Goal: Transaction & Acquisition: Purchase product/service

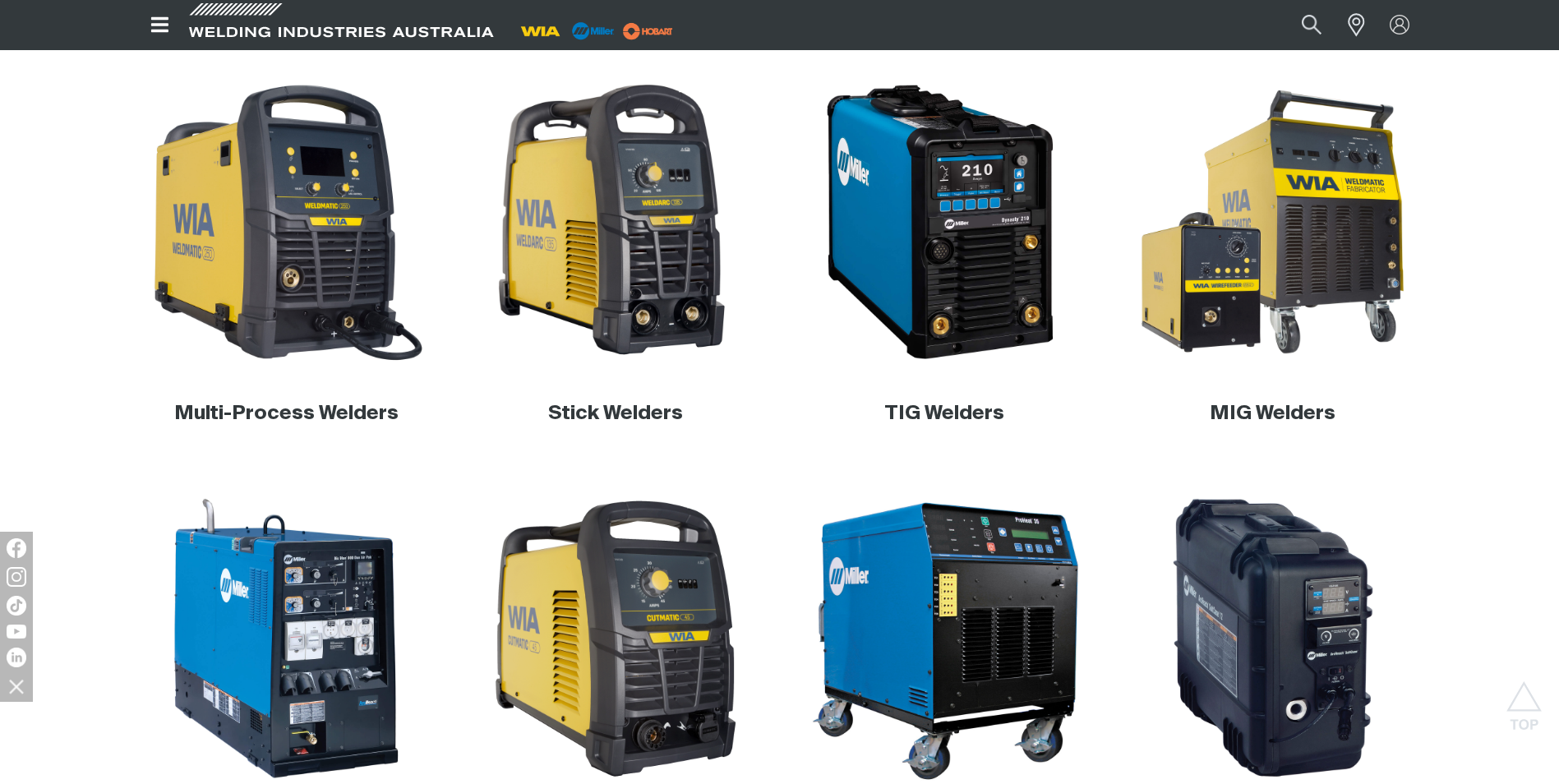
scroll to position [739, 0]
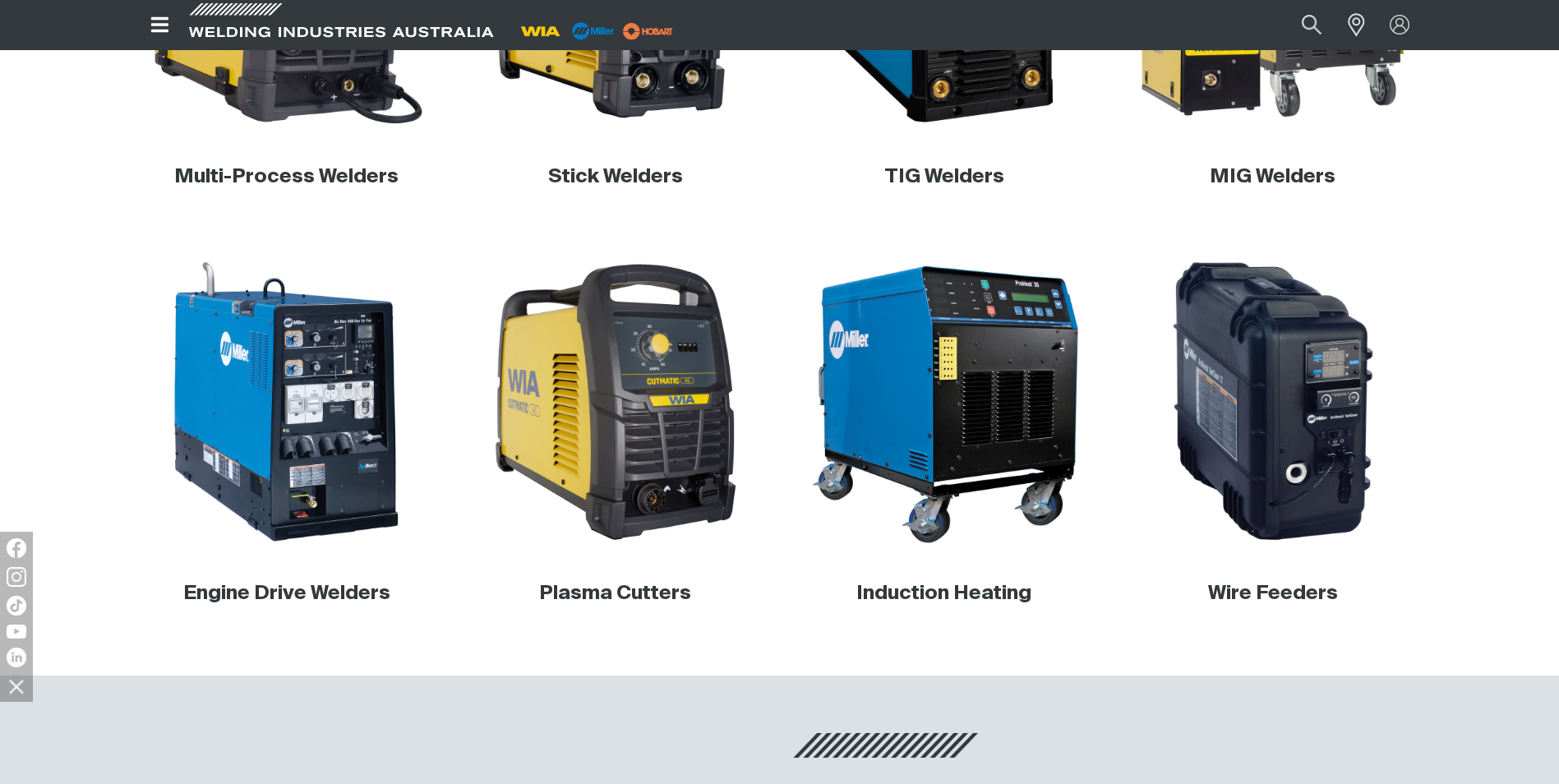
click at [533, 0] on div "Get 5 WIA Welding Guides Free!" at bounding box center [533, 0] width 0 height 0
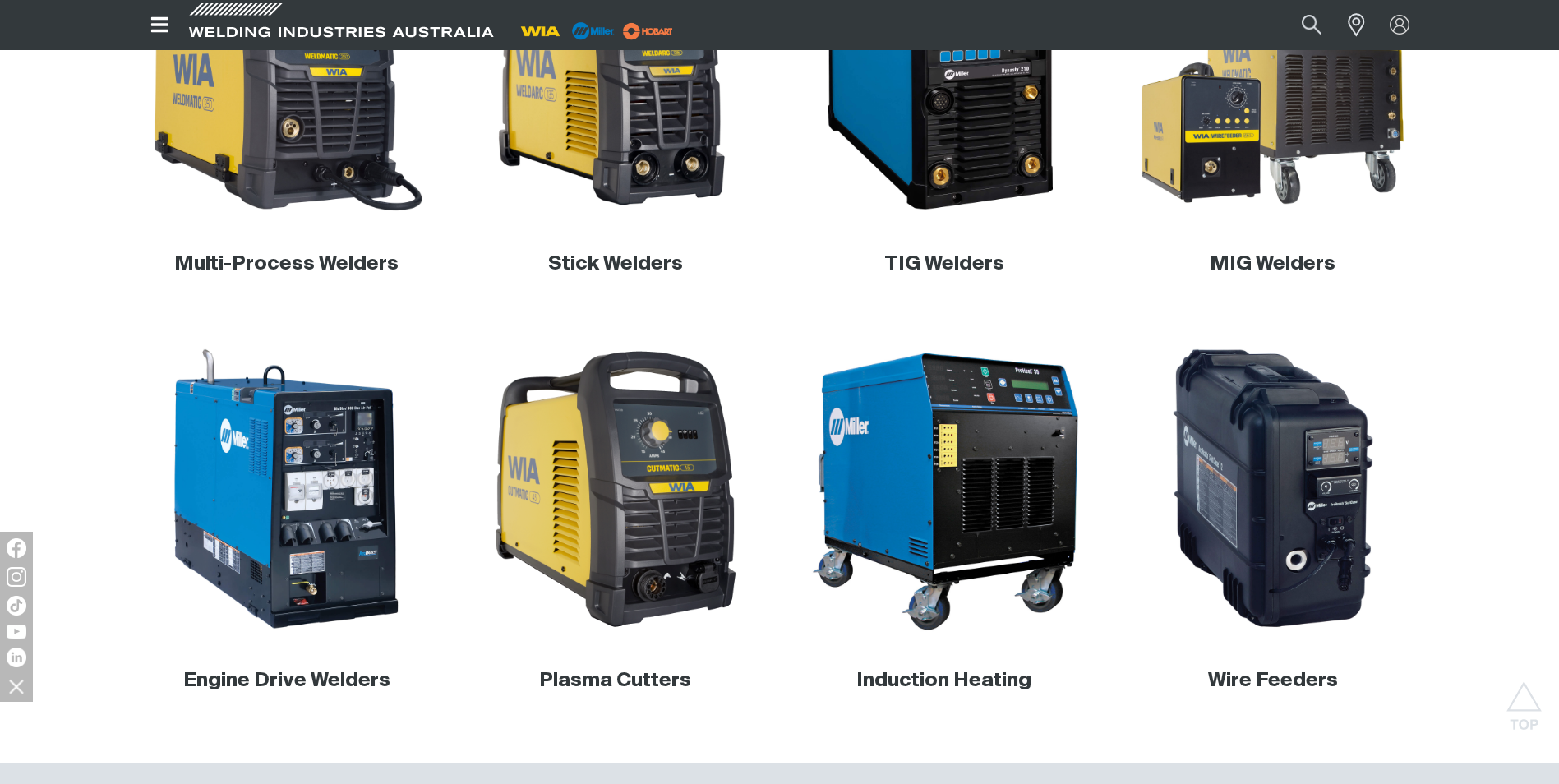
scroll to position [658, 0]
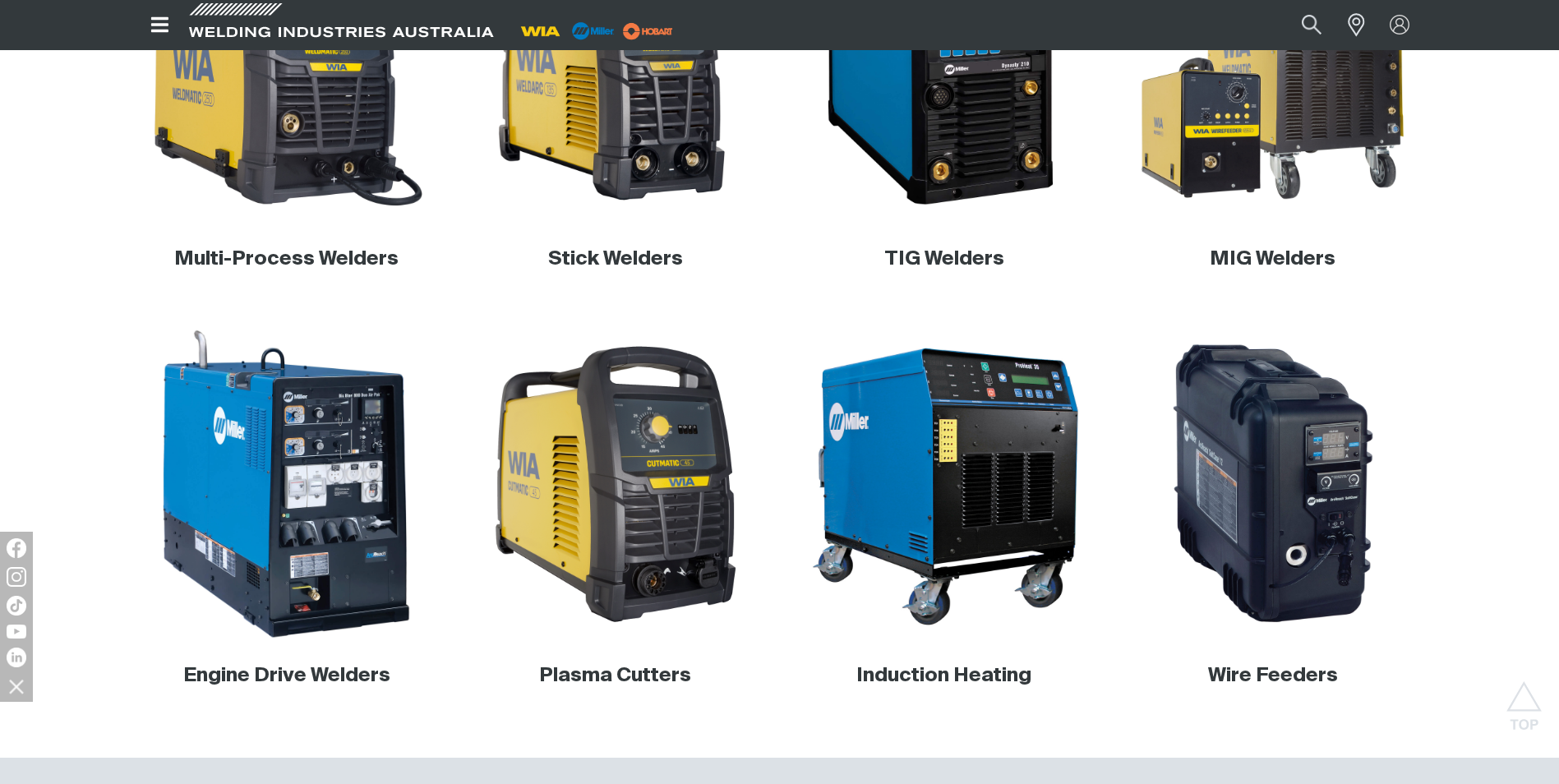
click at [326, 463] on img at bounding box center [286, 484] width 314 height 314
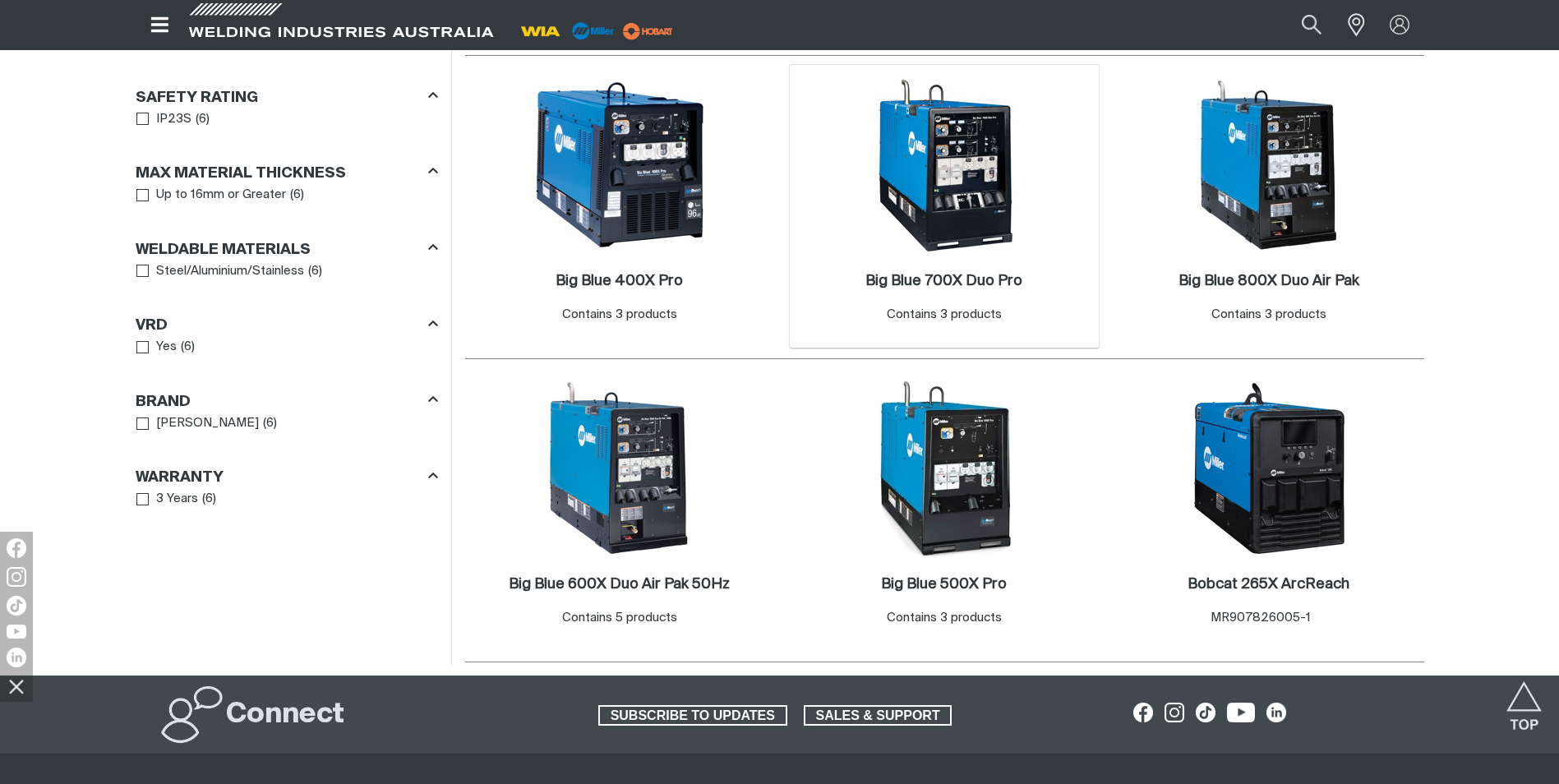
scroll to position [904, 0]
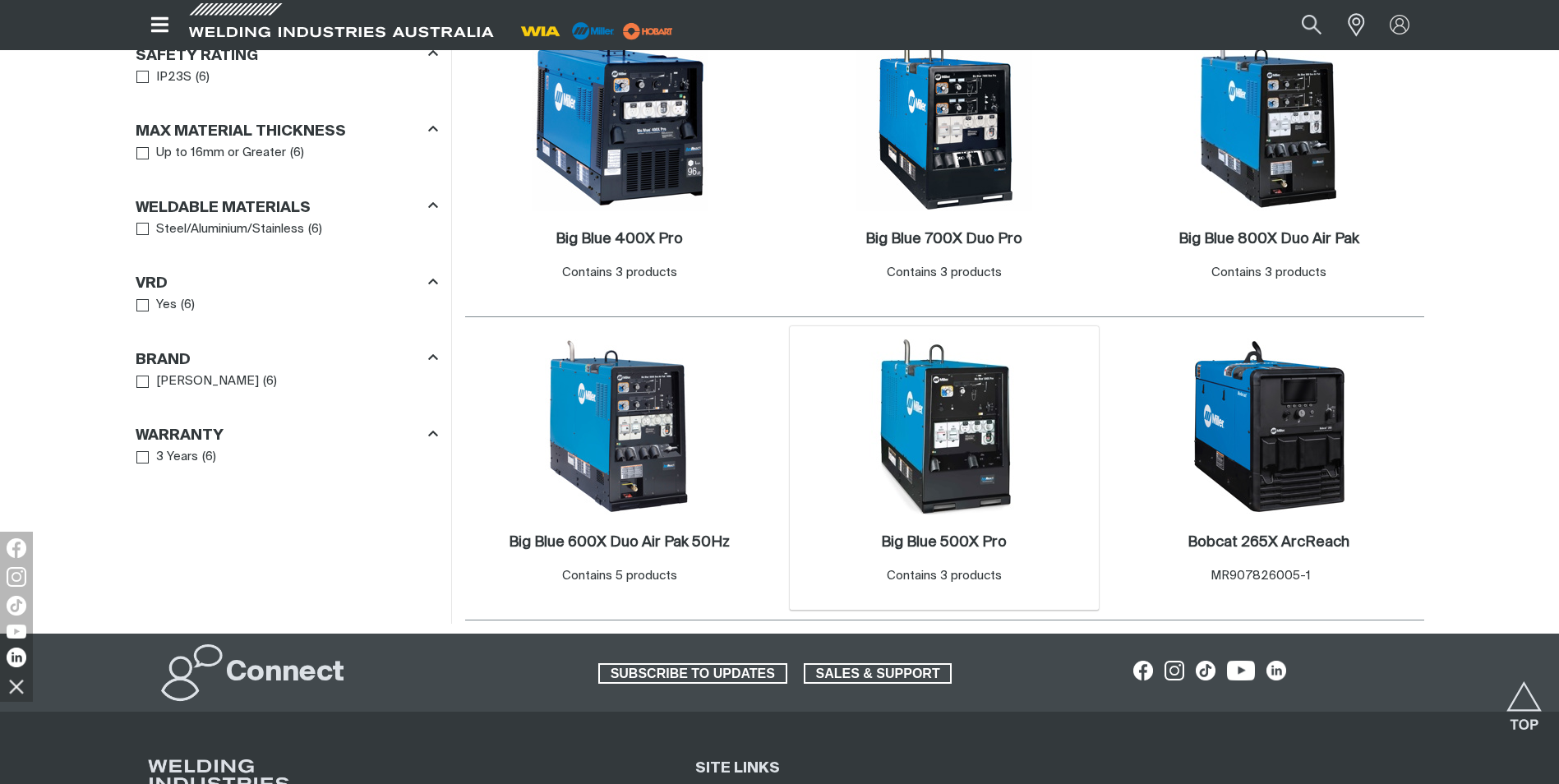
click at [949, 424] on img at bounding box center [945, 427] width 176 height 176
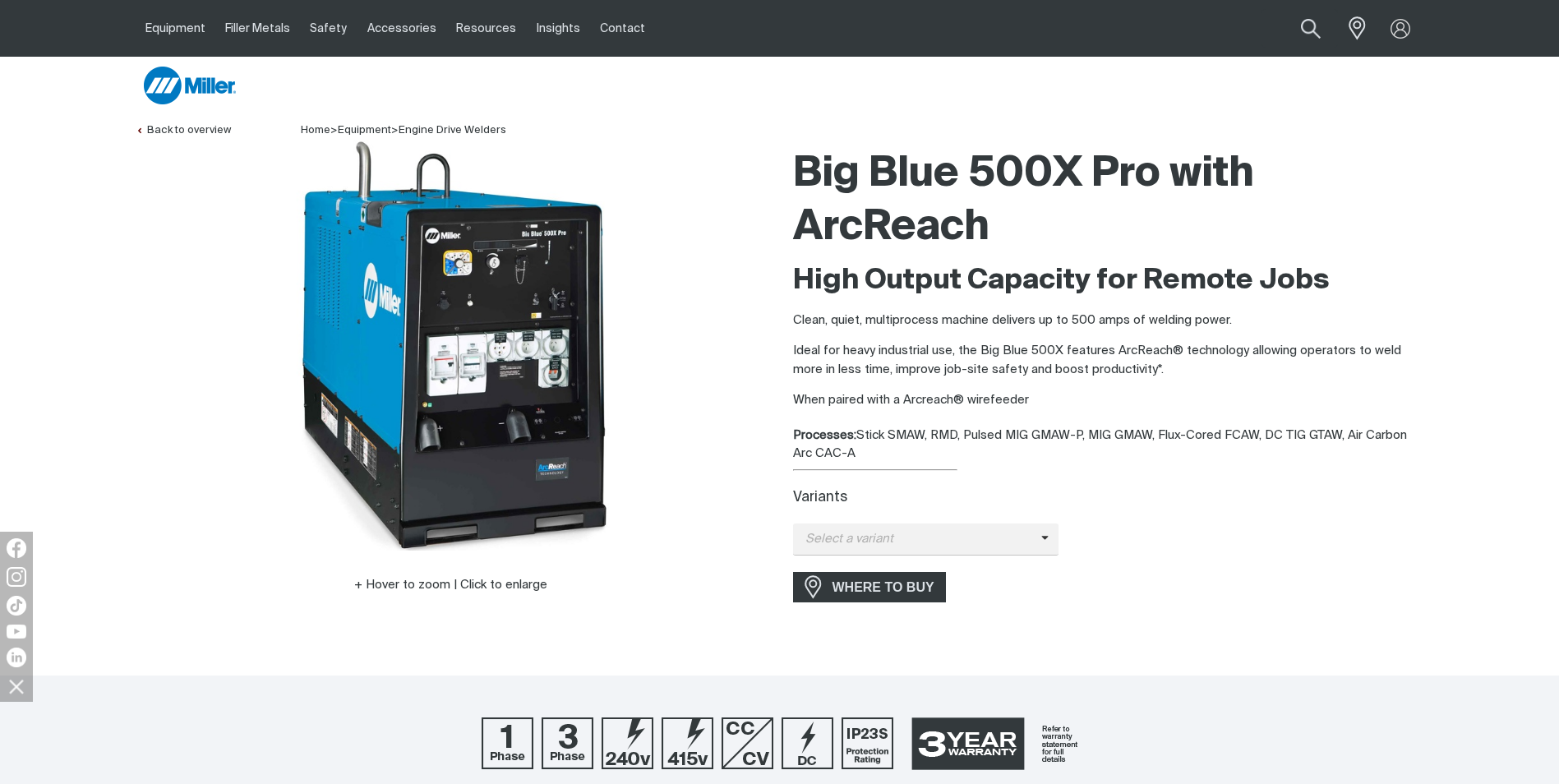
scroll to position [82, 0]
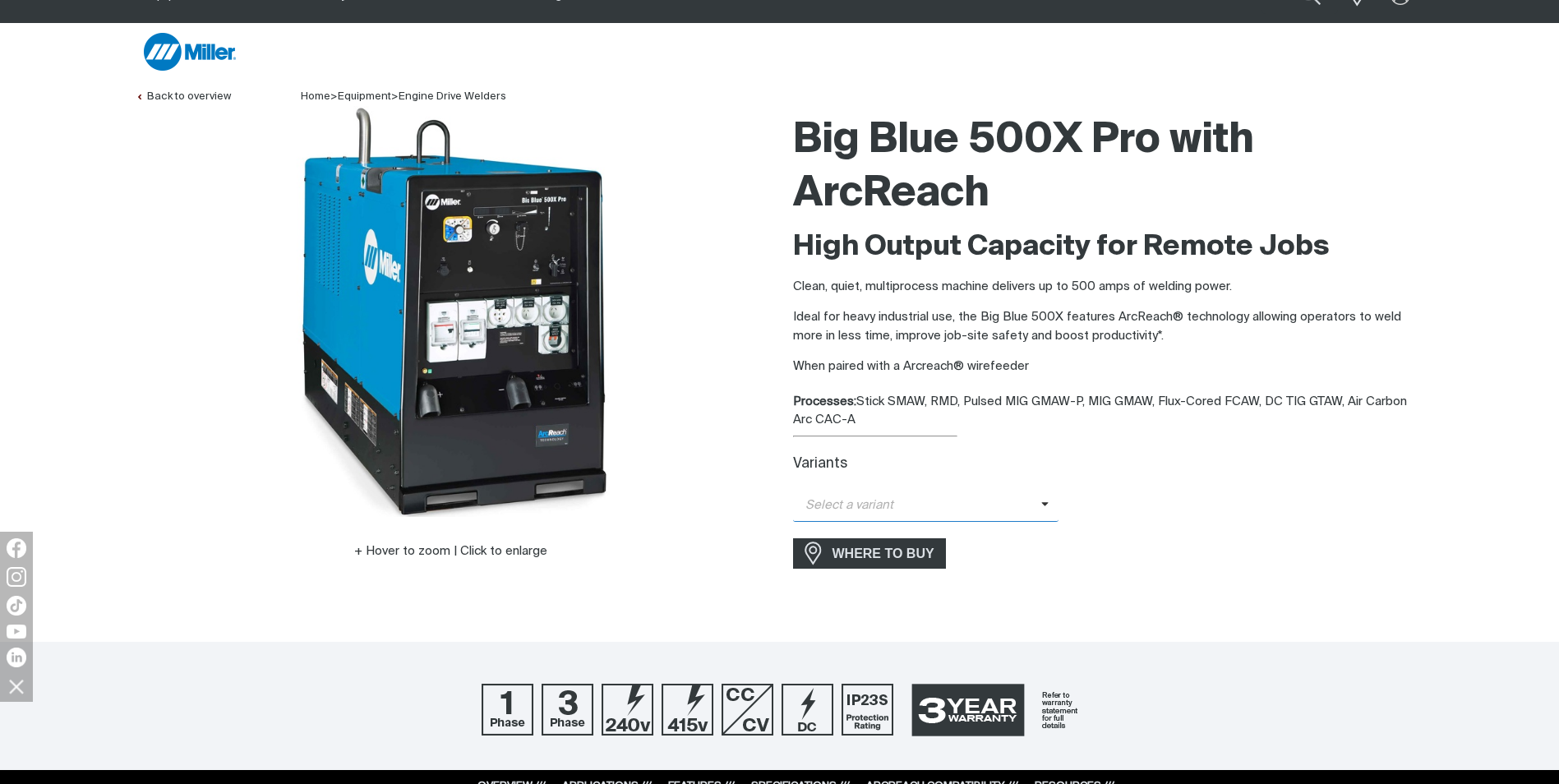
click at [1044, 501] on icon at bounding box center [1045, 504] width 8 height 13
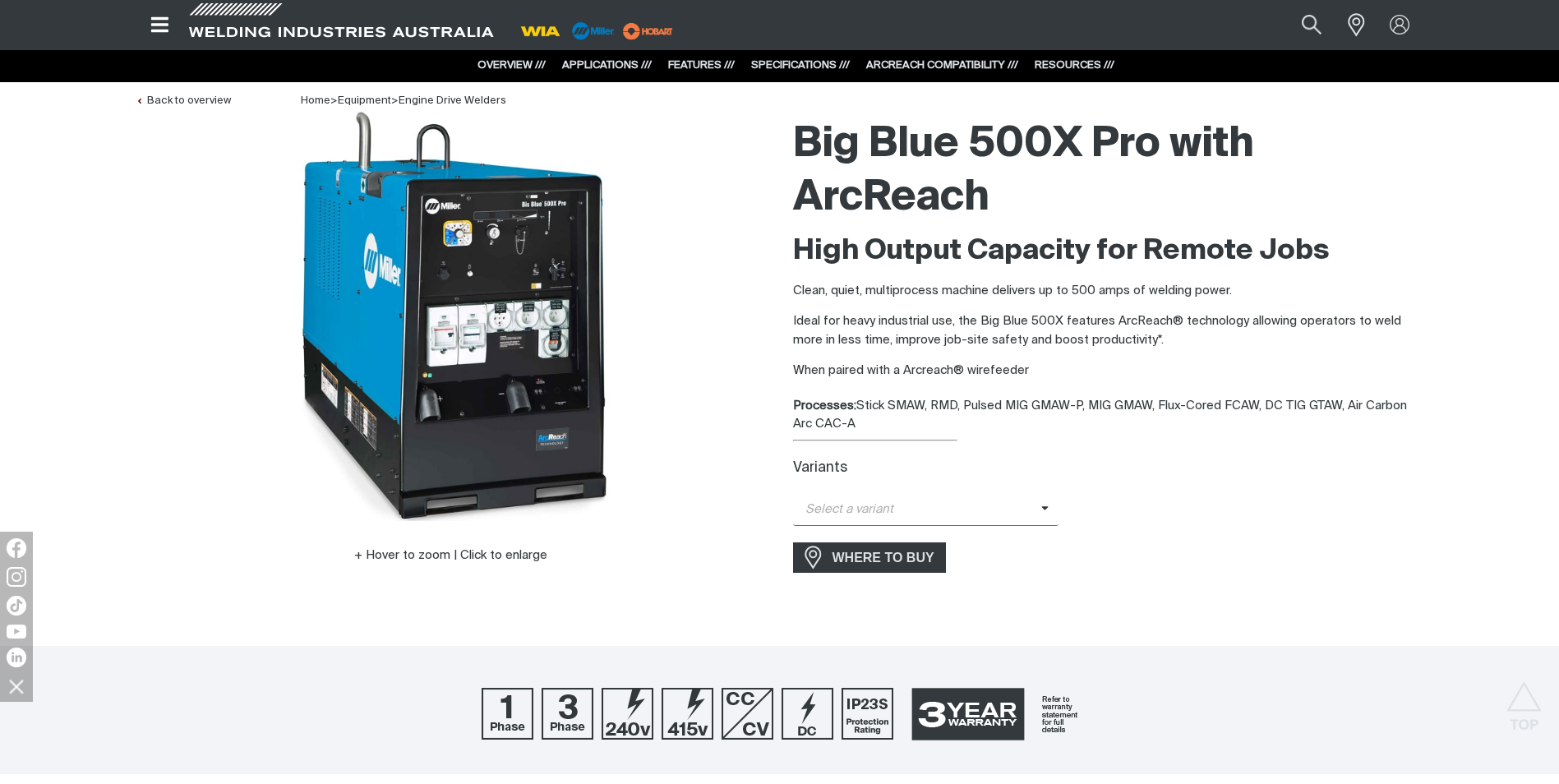
scroll to position [0, 0]
